Goal: Transaction & Acquisition: Obtain resource

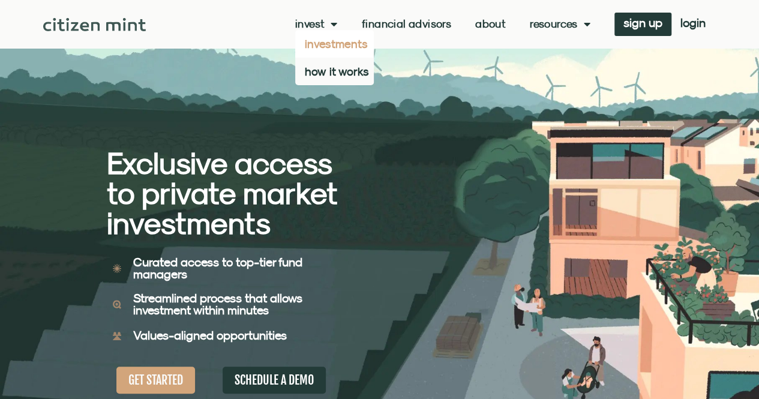
click at [314, 38] on link "investments" at bounding box center [334, 44] width 79 height 28
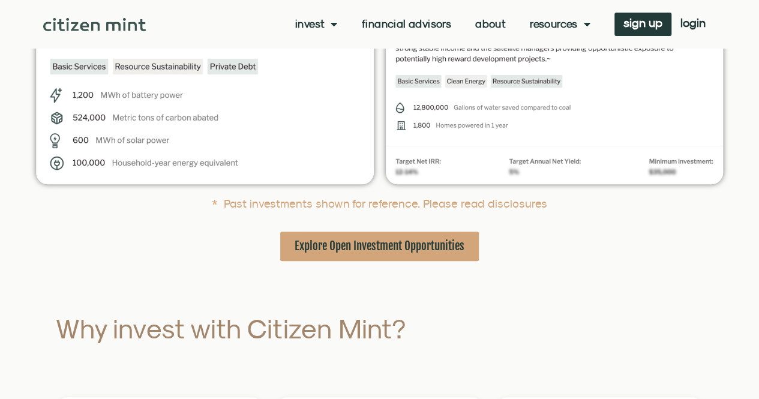
scroll to position [480, 0]
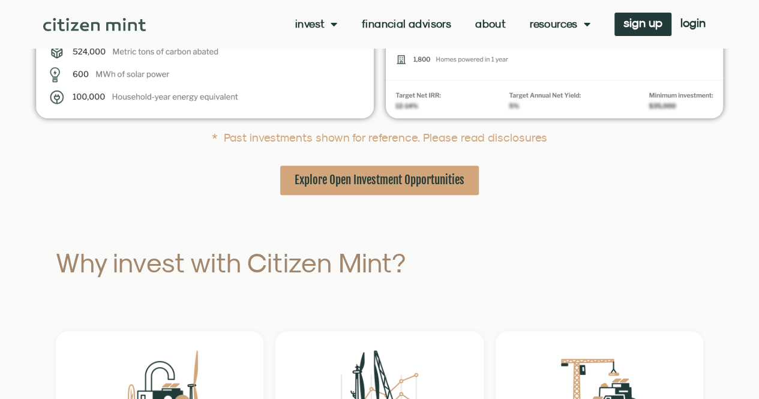
click at [401, 183] on span "Explore Open Investment Opportunities" at bounding box center [380, 180] width 170 height 15
click at [689, 20] on span "login" at bounding box center [693, 23] width 25 height 8
